Goal: Information Seeking & Learning: Learn about a topic

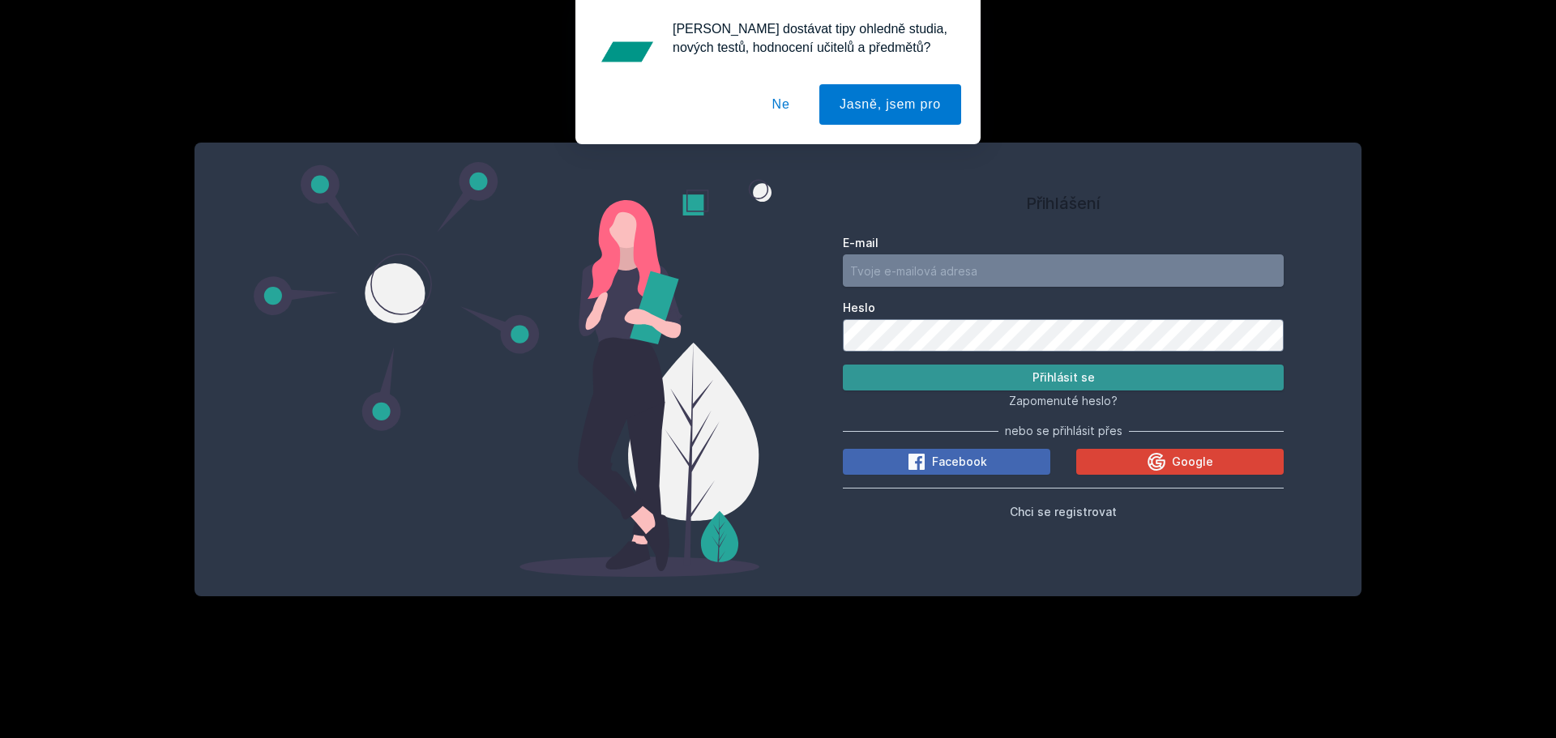
type input "[EMAIL_ADDRESS][DOMAIN_NAME]"
click at [998, 370] on button "Přihlásit se" at bounding box center [1063, 378] width 441 height 26
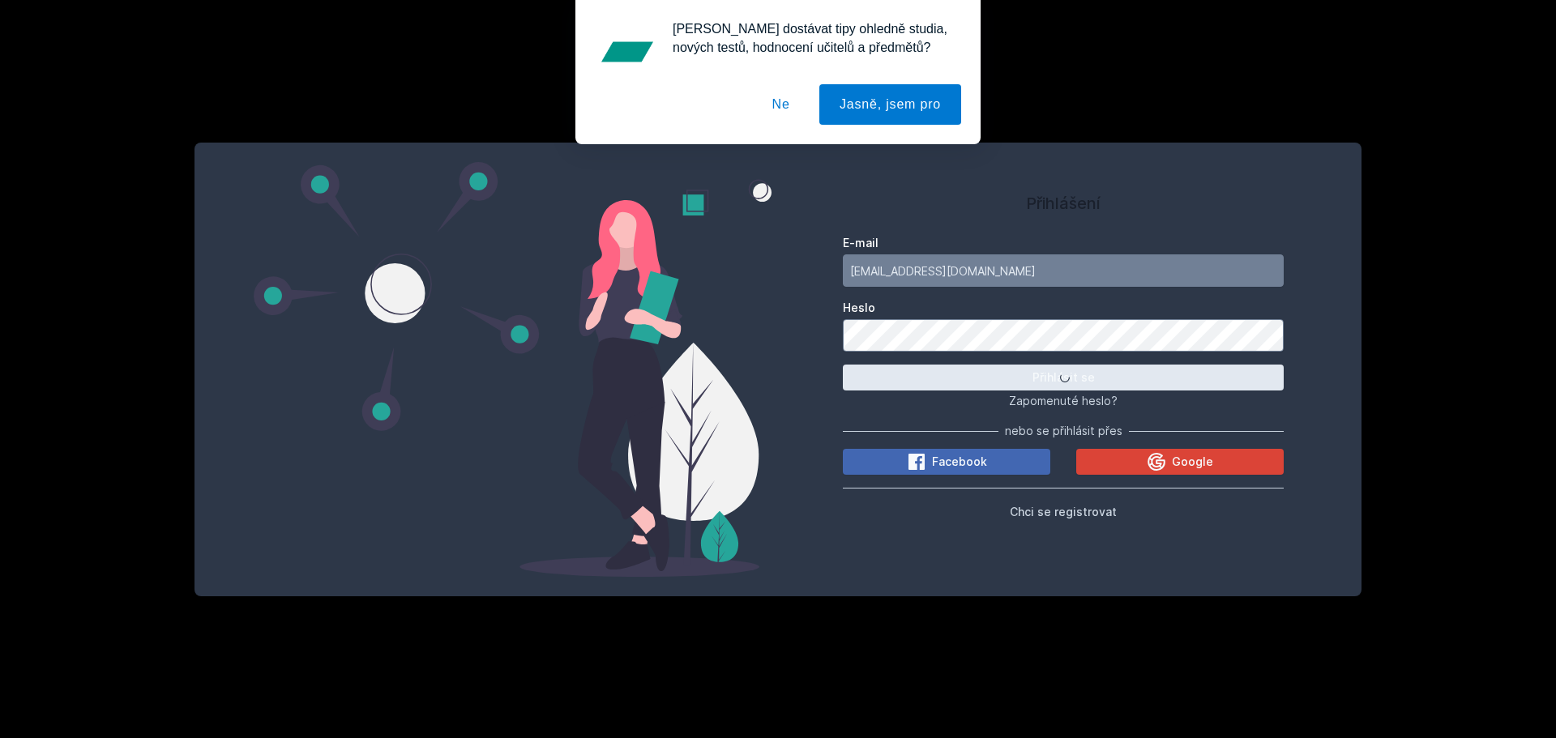
click at [781, 100] on button "Ne" at bounding box center [781, 104] width 58 height 41
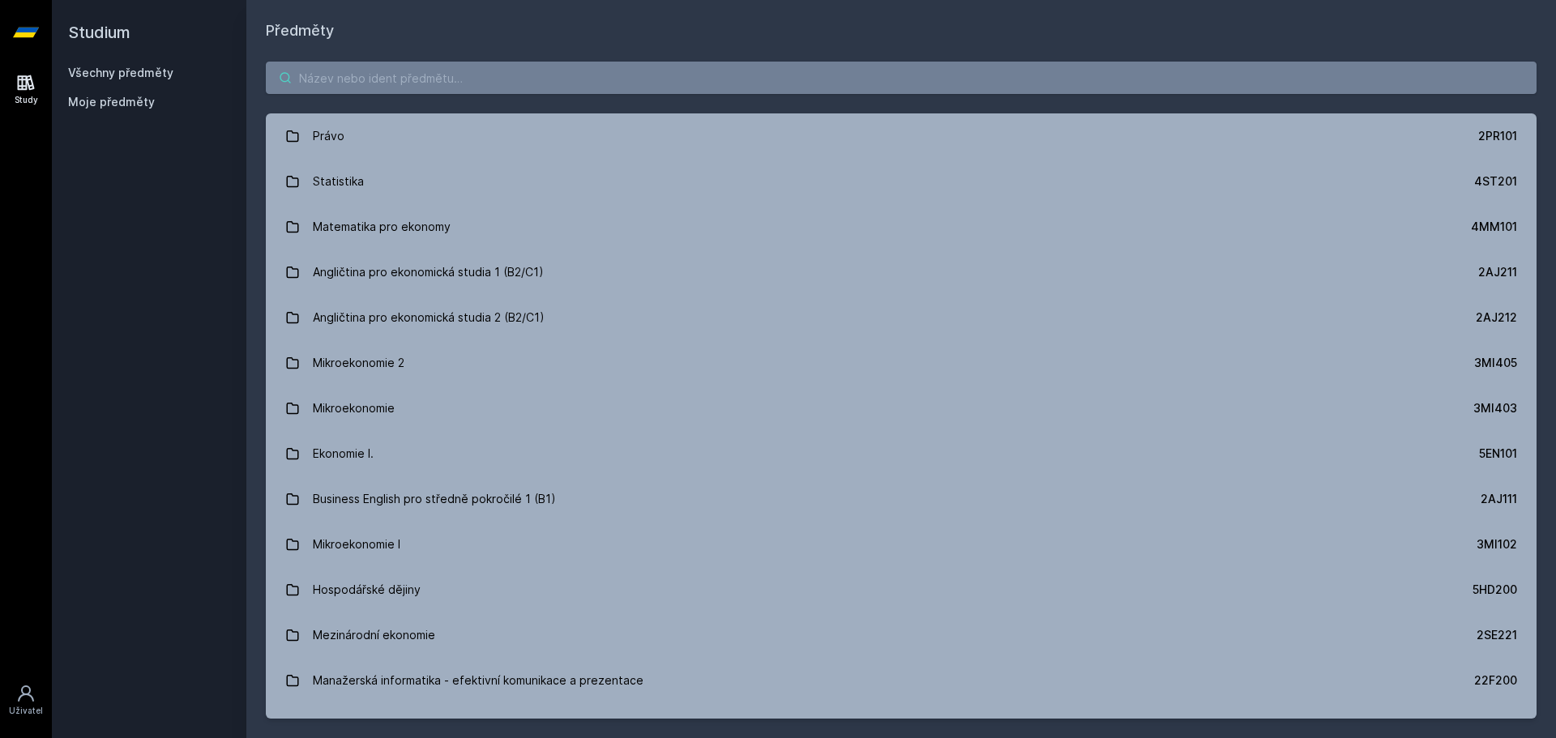
click at [432, 75] on input "search" at bounding box center [901, 78] width 1271 height 32
paste input "4ST450"
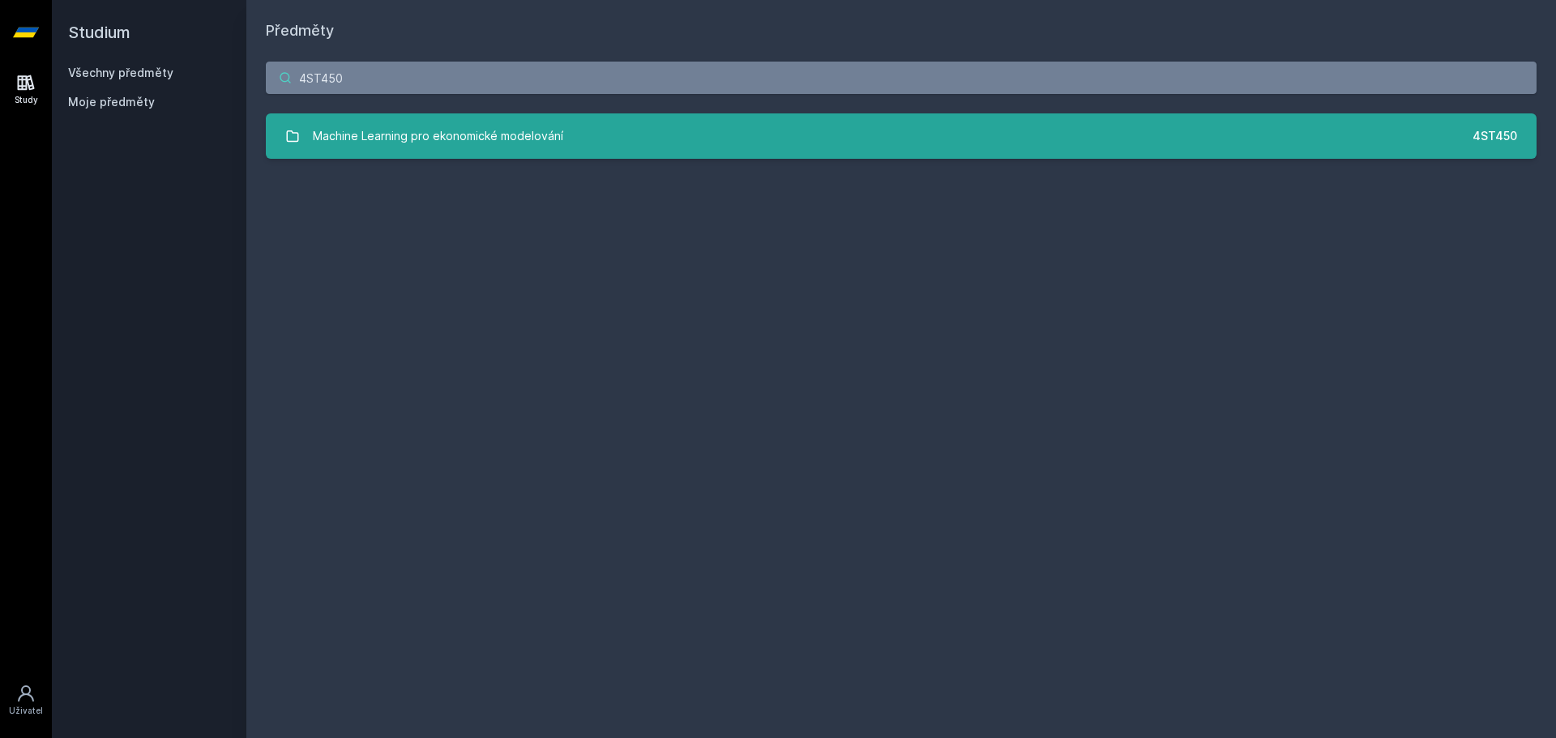
type input "4ST450"
click at [505, 149] on div "Machine Learning pro ekonomické modelování" at bounding box center [438, 136] width 250 height 32
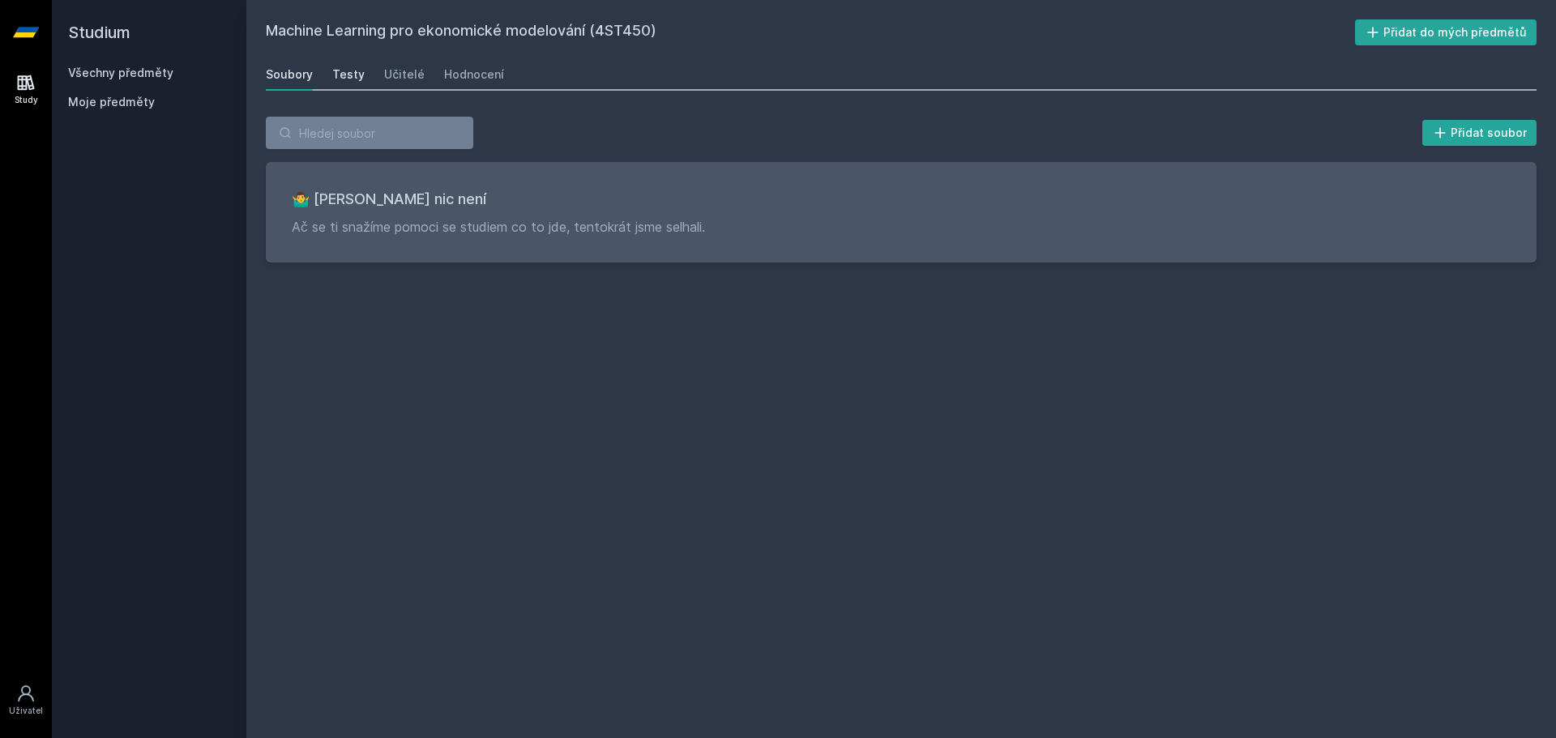
click at [340, 60] on link "Testy" at bounding box center [348, 74] width 32 height 32
click at [384, 77] on div "Učitelé" at bounding box center [404, 74] width 41 height 16
click at [486, 70] on div "Hodnocení" at bounding box center [474, 74] width 60 height 16
click at [101, 34] on h2 "Studium" at bounding box center [149, 32] width 162 height 65
click at [15, 88] on link "Study" at bounding box center [25, 89] width 45 height 49
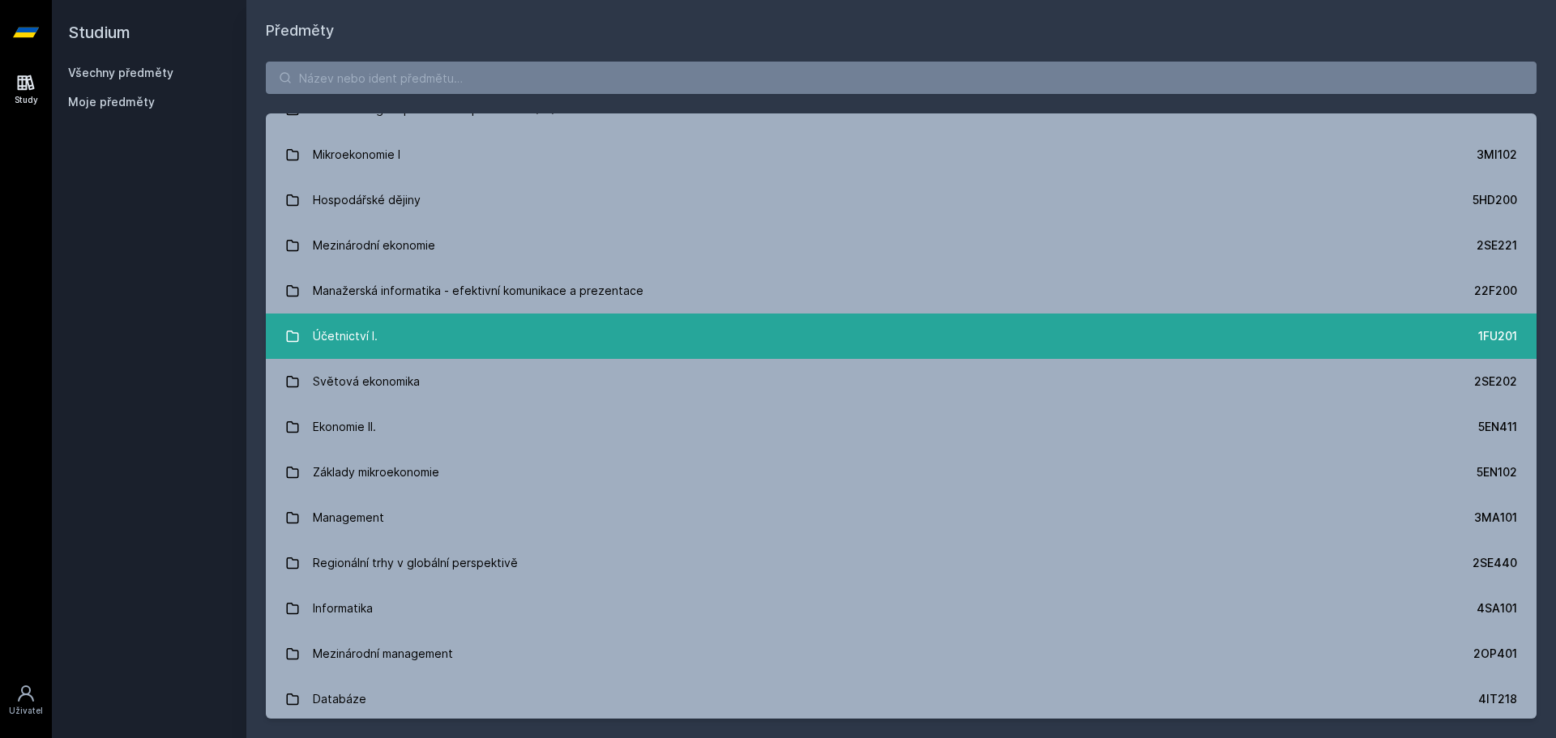
scroll to position [567, 0]
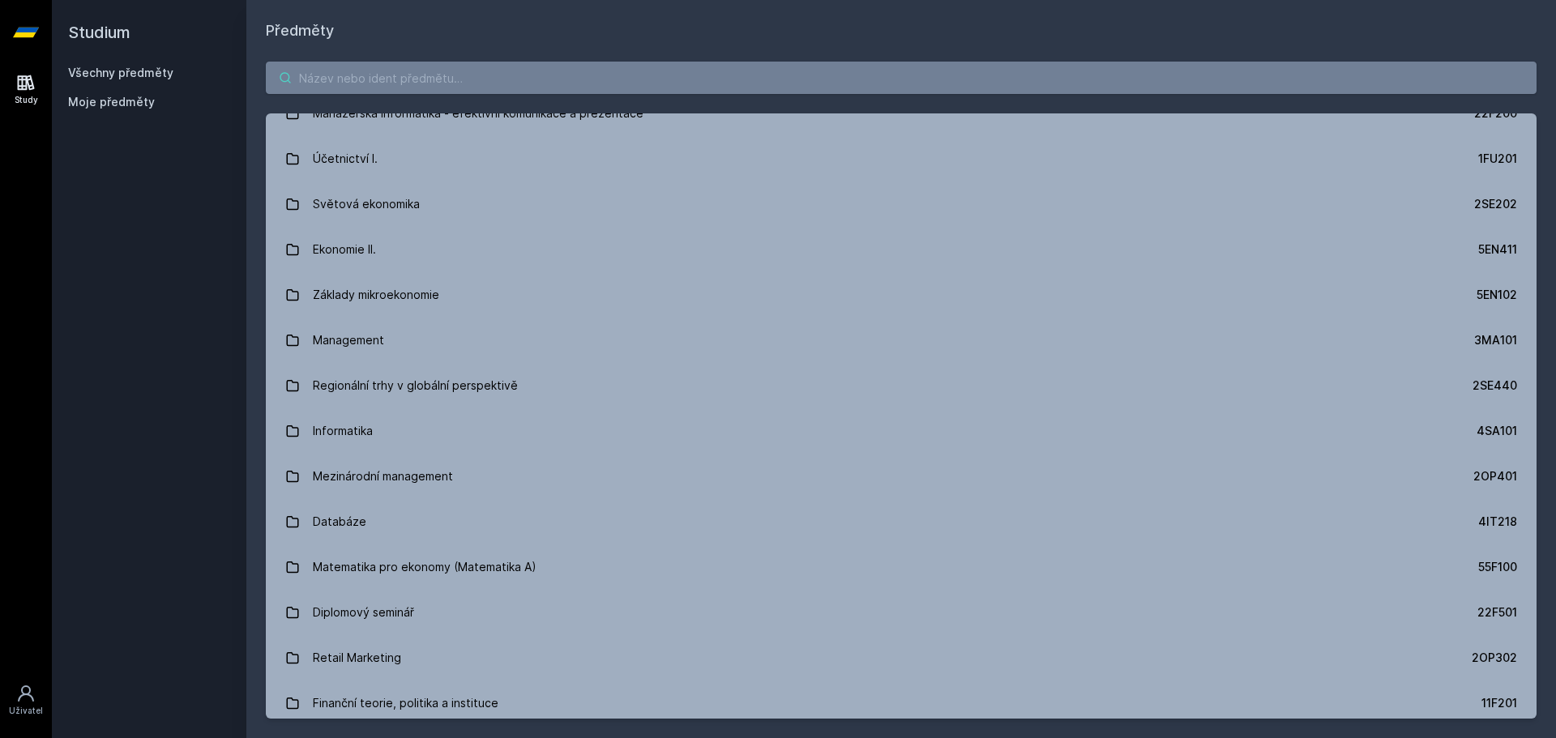
click at [412, 80] on input "search" at bounding box center [901, 78] width 1271 height 32
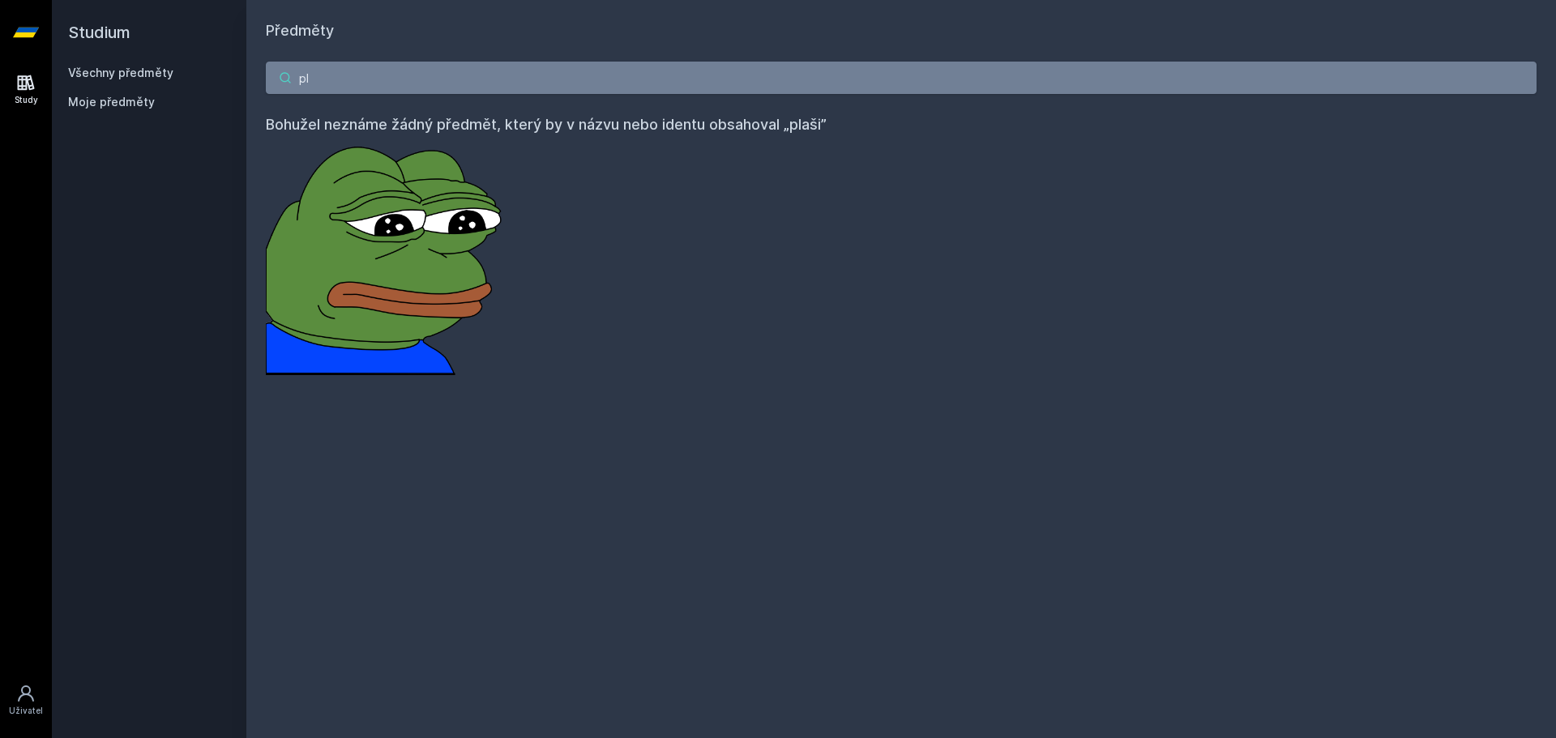
type input "p"
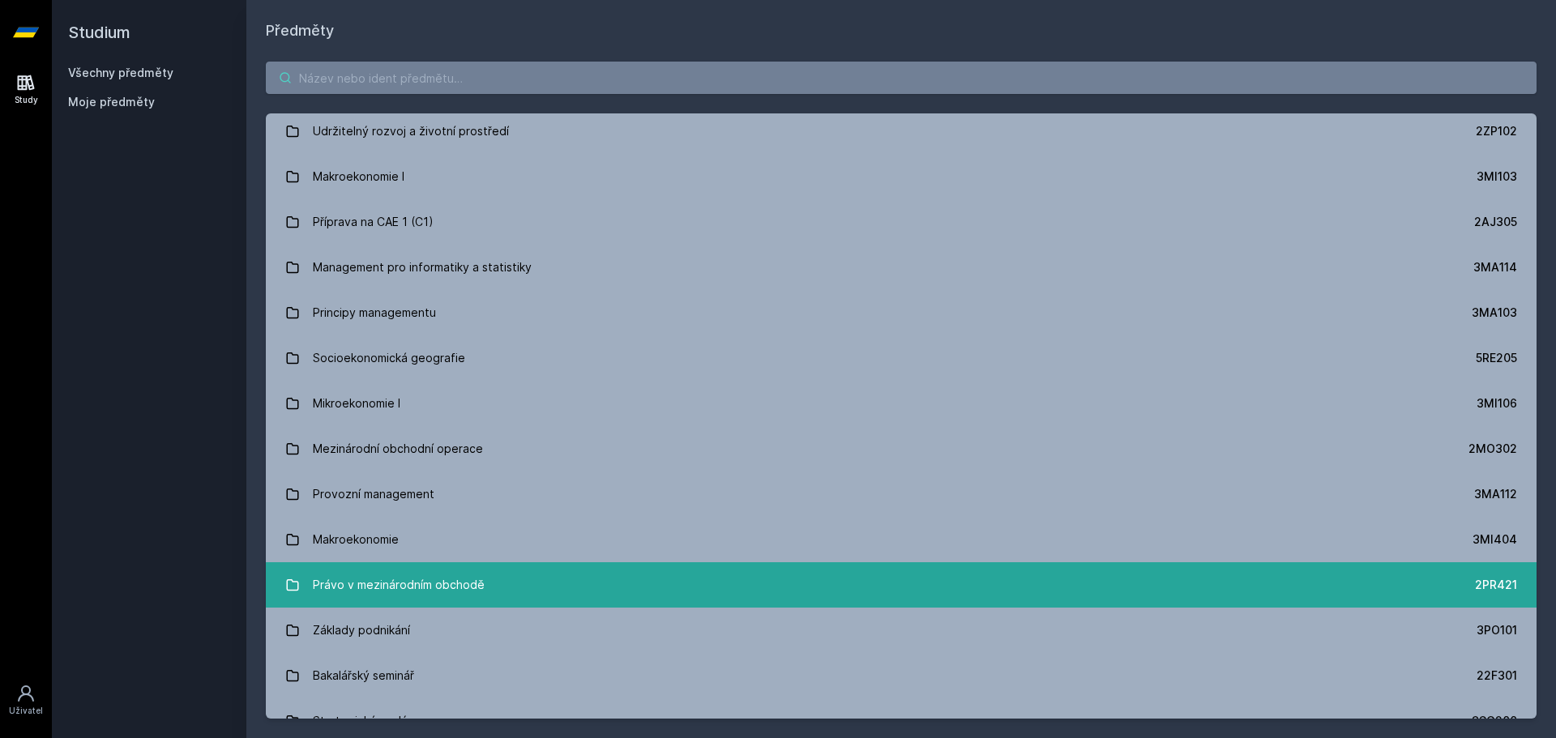
scroll to position [2118, 0]
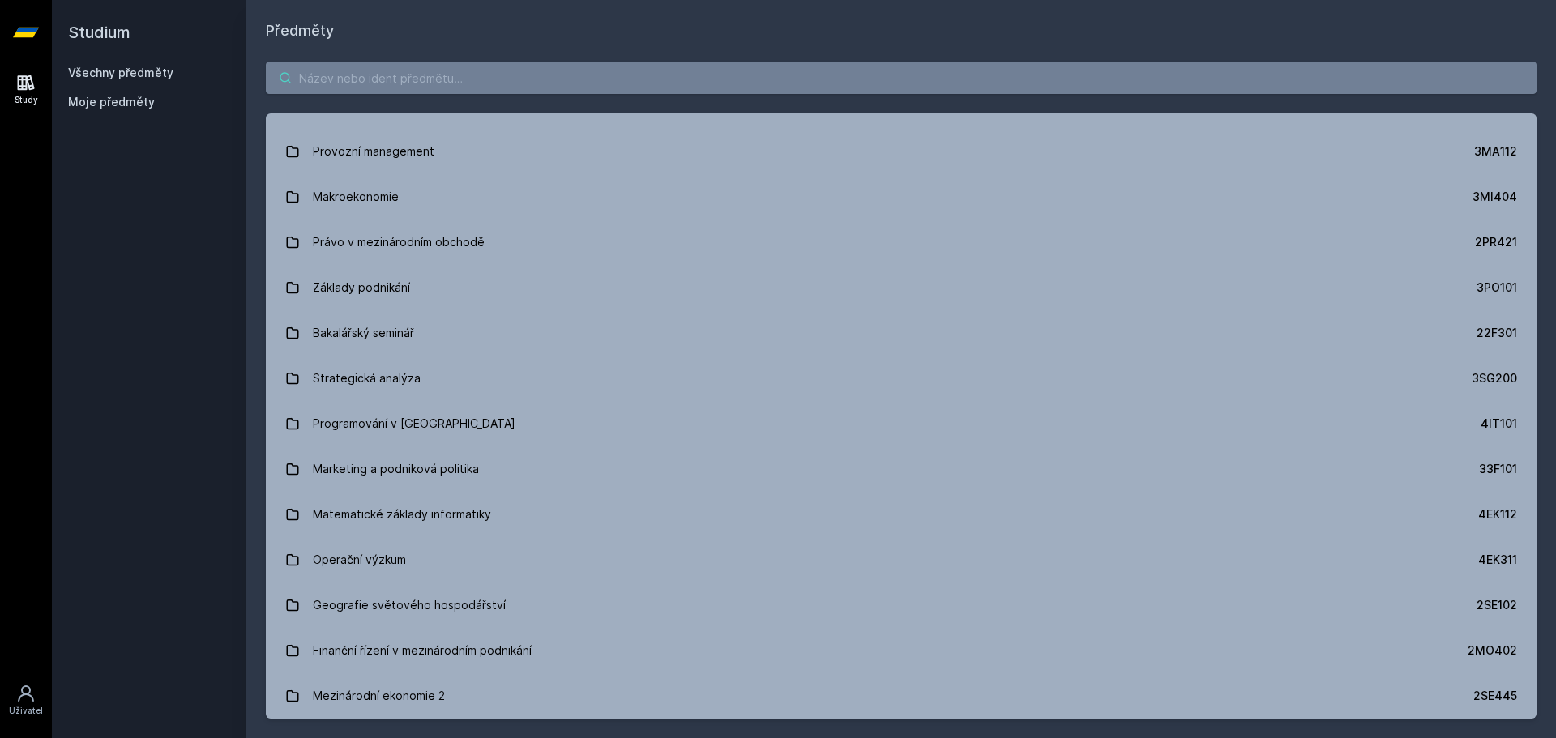
click at [347, 86] on input "search" at bounding box center [901, 78] width 1271 height 32
paste input "4ST450"
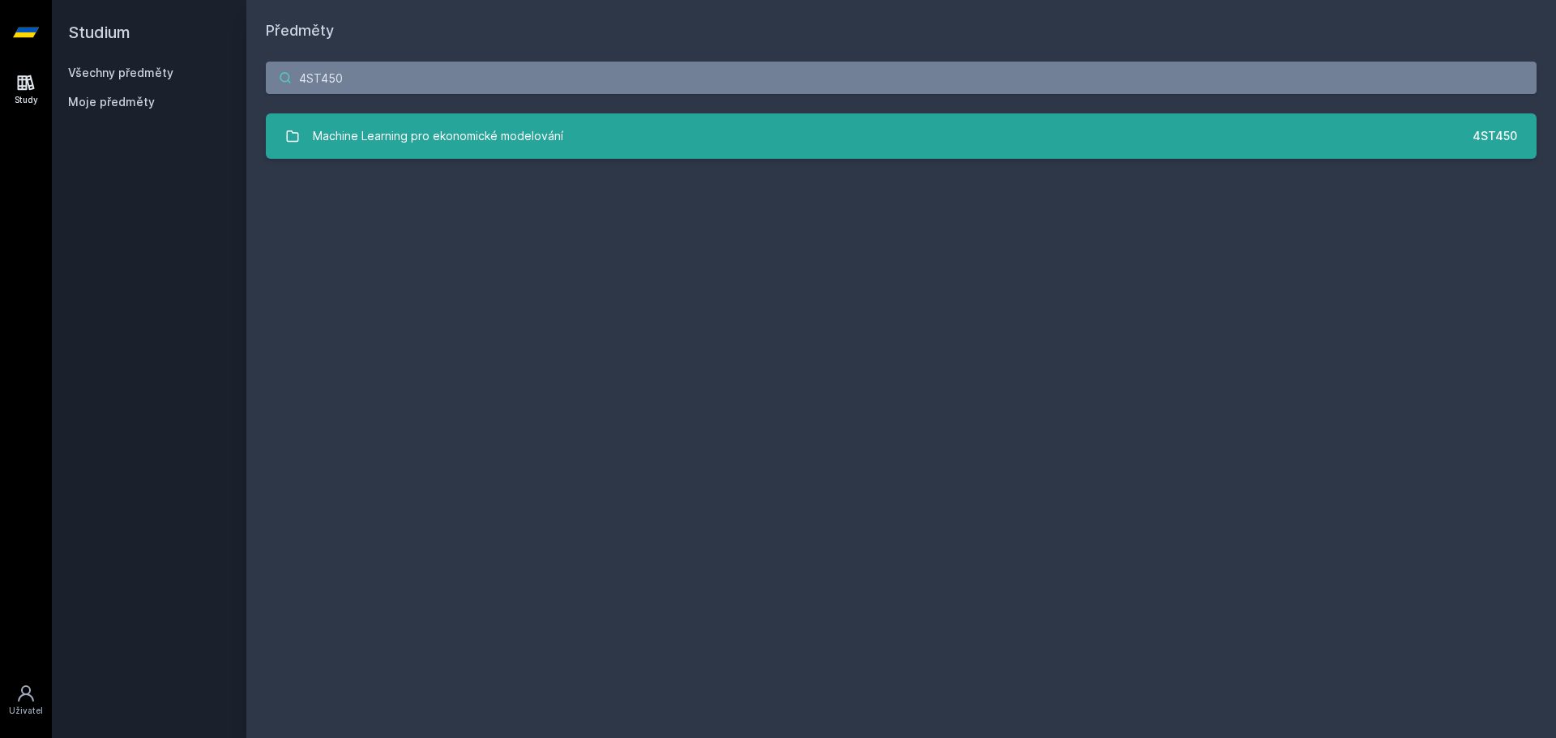
type input "4ST450"
click at [342, 122] on div "Machine Learning pro ekonomické modelování" at bounding box center [438, 136] width 250 height 32
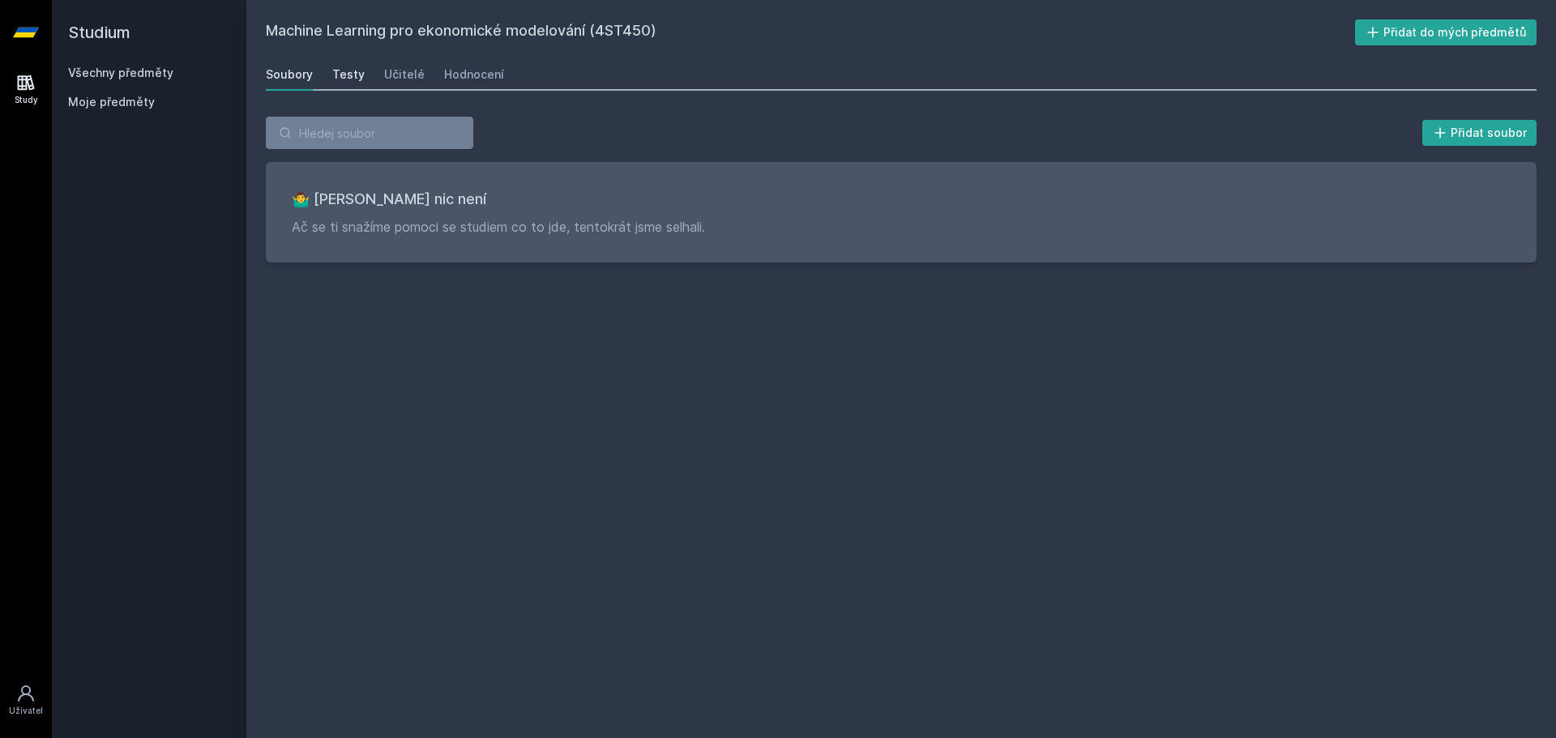
click at [334, 75] on div "Testy" at bounding box center [348, 74] width 32 height 16
click at [395, 73] on div "Učitelé" at bounding box center [404, 74] width 41 height 16
click at [490, 67] on div "Hodnocení" at bounding box center [474, 74] width 60 height 16
